Goal: Communication & Community: Answer question/provide support

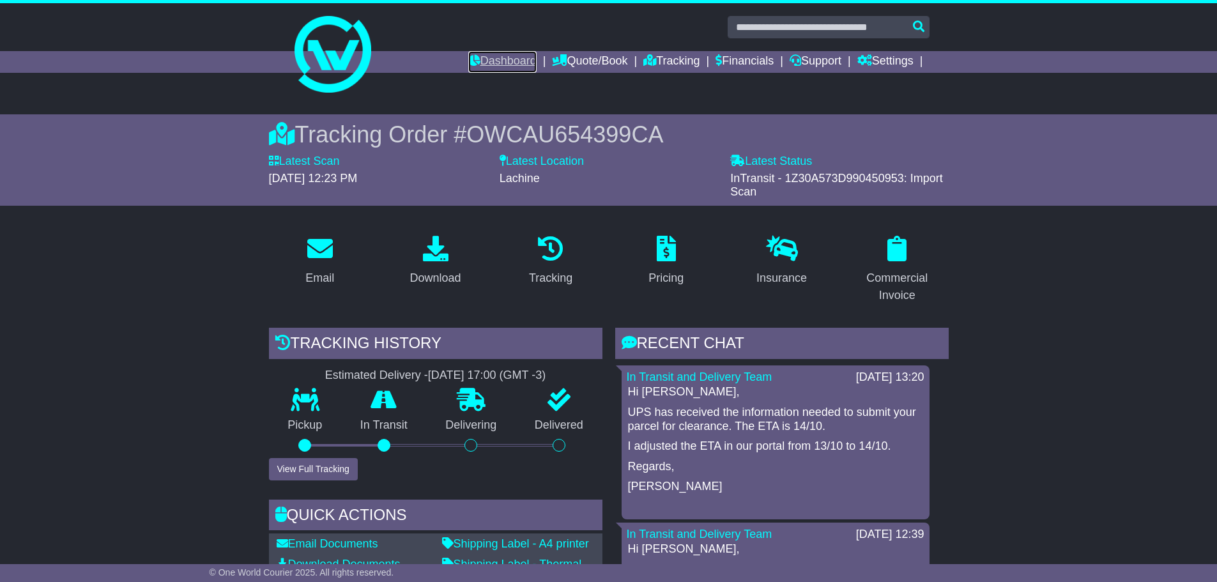
click at [472, 63] on link "Dashboard" at bounding box center [502, 62] width 68 height 22
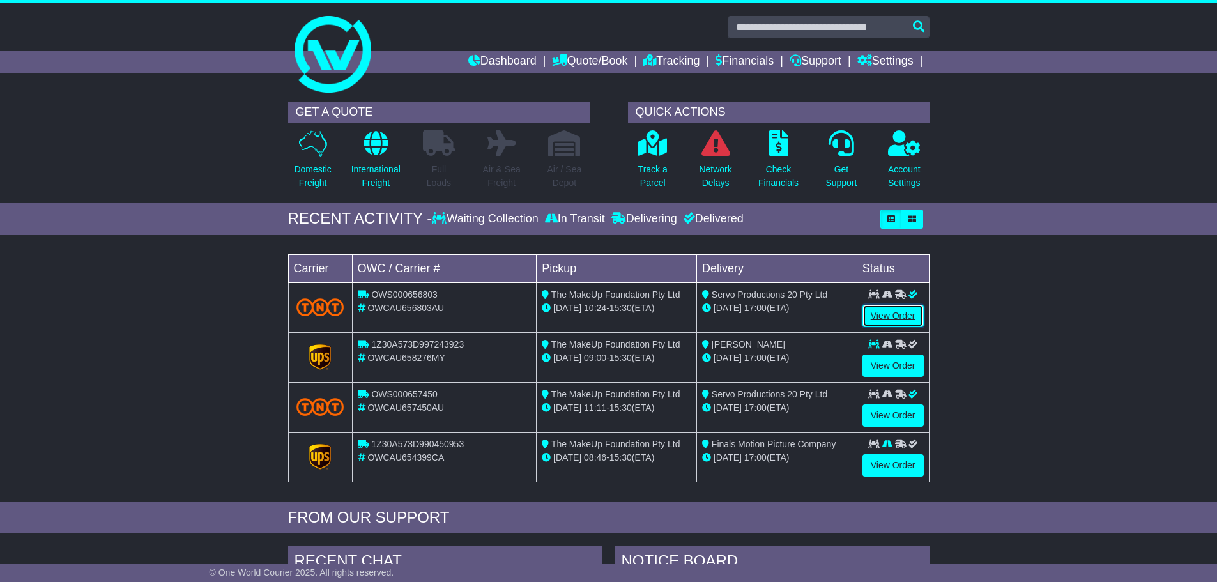
click at [886, 314] on link "View Order" at bounding box center [893, 316] width 61 height 22
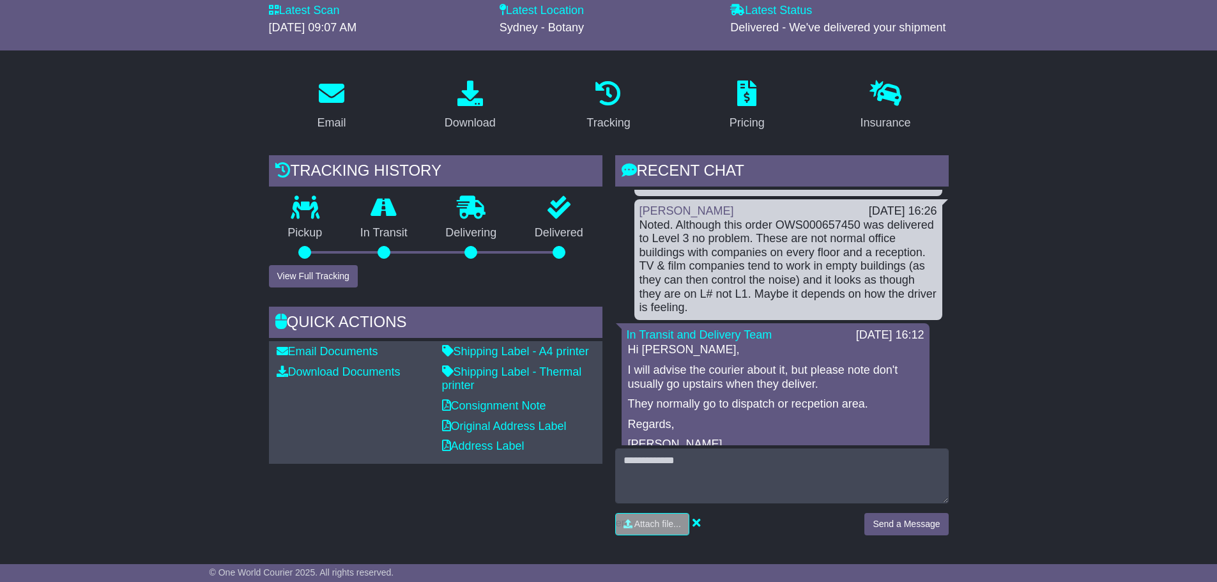
scroll to position [153, 0]
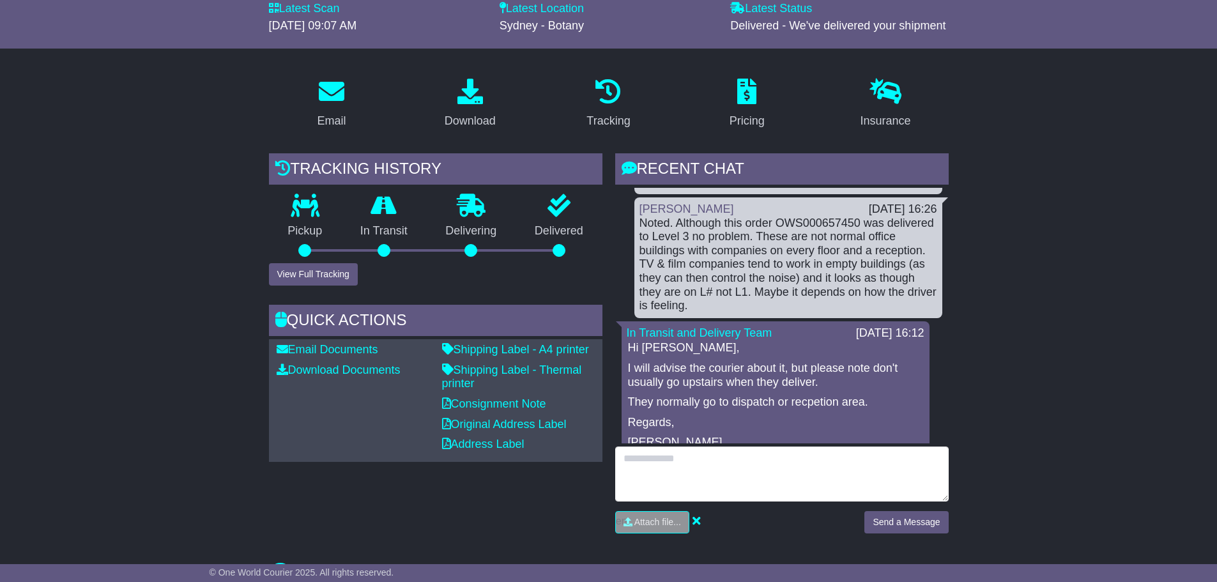
click at [651, 459] on textarea at bounding box center [782, 474] width 334 height 55
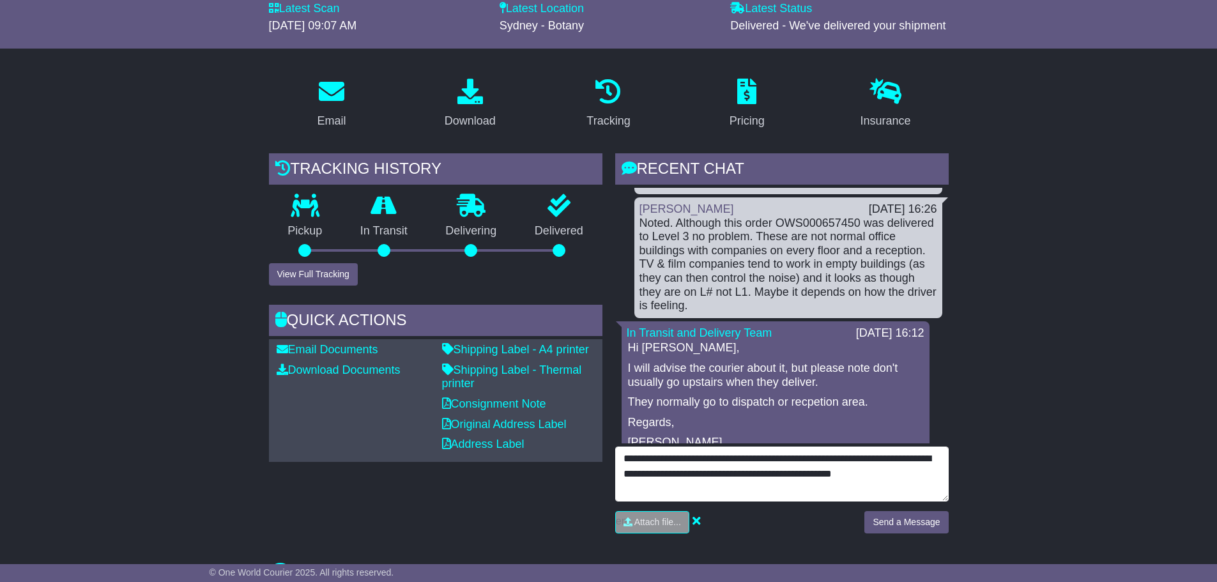
type textarea "**********"
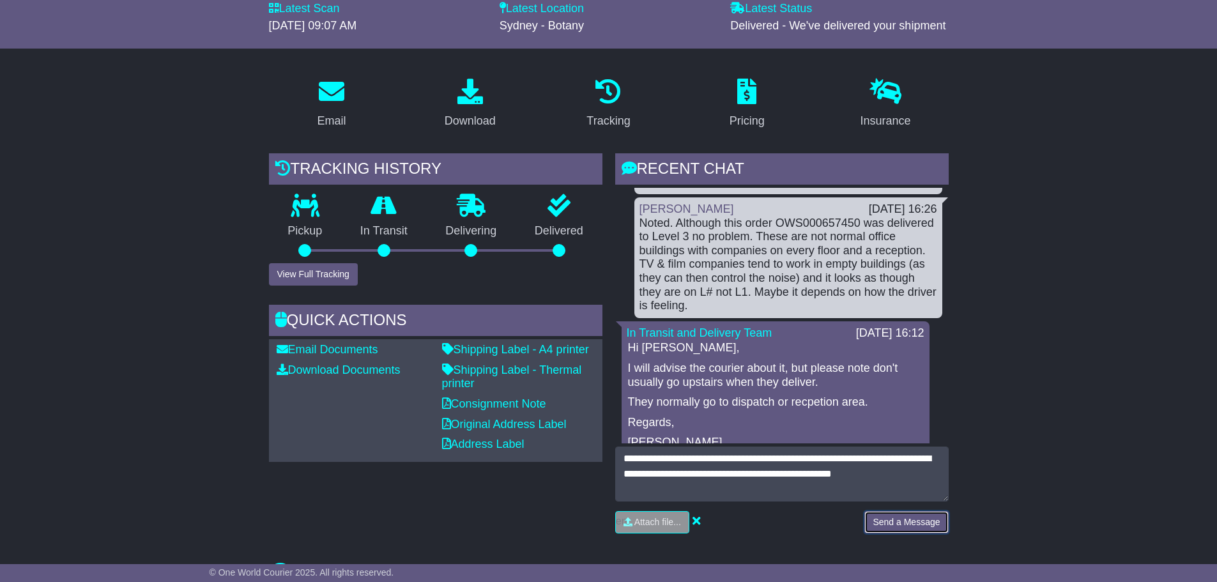
click at [900, 521] on button "Send a Message" at bounding box center [906, 522] width 84 height 22
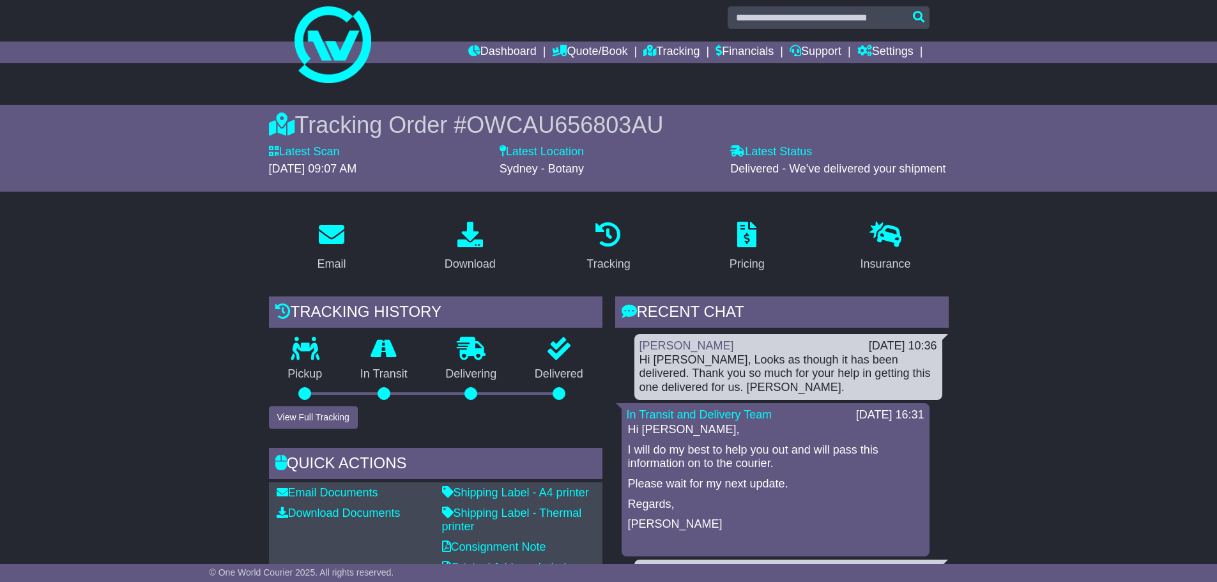
scroll to position [0, 0]
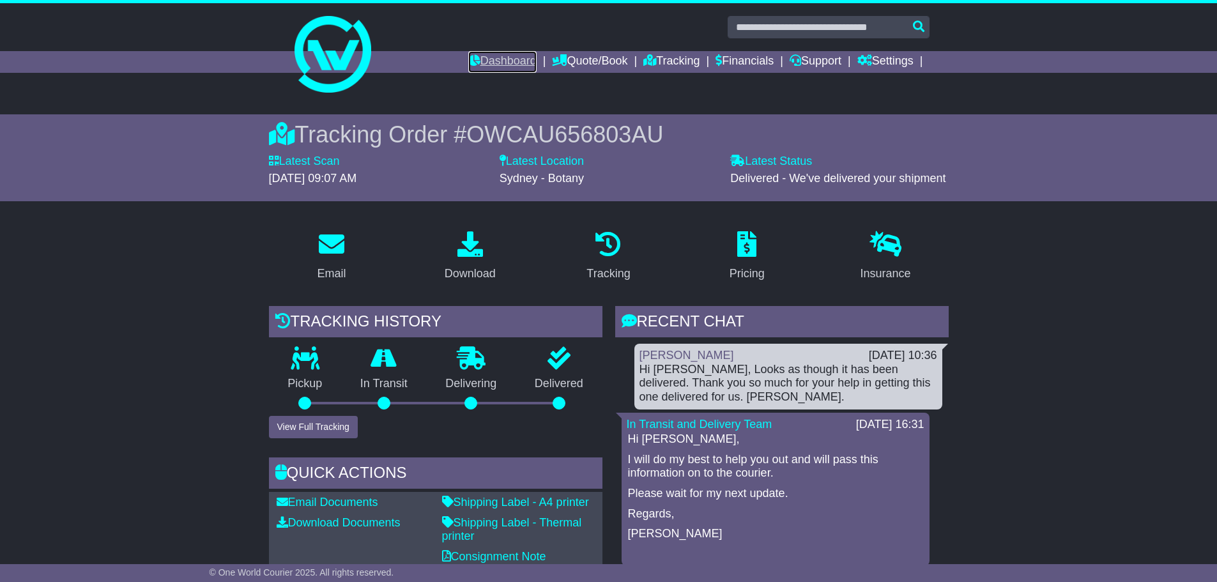
click at [486, 60] on link "Dashboard" at bounding box center [502, 62] width 68 height 22
